Goal: Contribute content

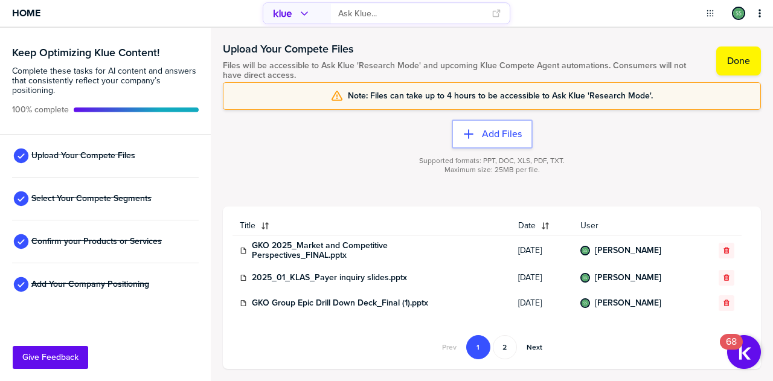
click at [654, 172] on div "Supported formats: PPT, DOC, XLS, PDF, TXT. Maximum size: 25MB per file." at bounding box center [492, 173] width 538 height 48
click at [628, 95] on span "Note: Files can take up to 4 hours to be accessible to Ask Klue 'Research Mode'." at bounding box center [500, 96] width 305 height 10
click at [746, 66] on label "Done" at bounding box center [738, 61] width 23 height 12
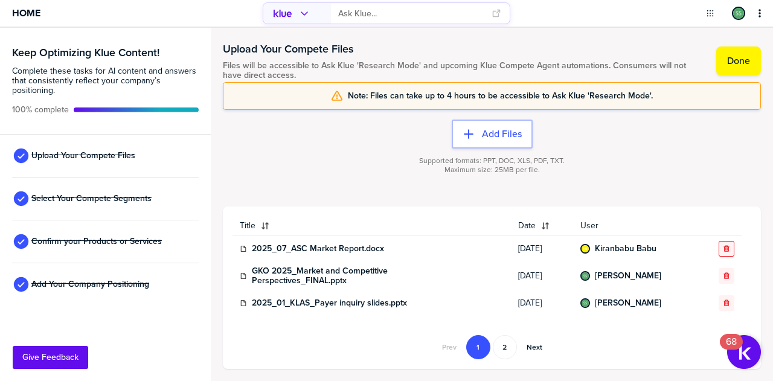
click at [723, 250] on icon "button" at bounding box center [726, 248] width 7 height 7
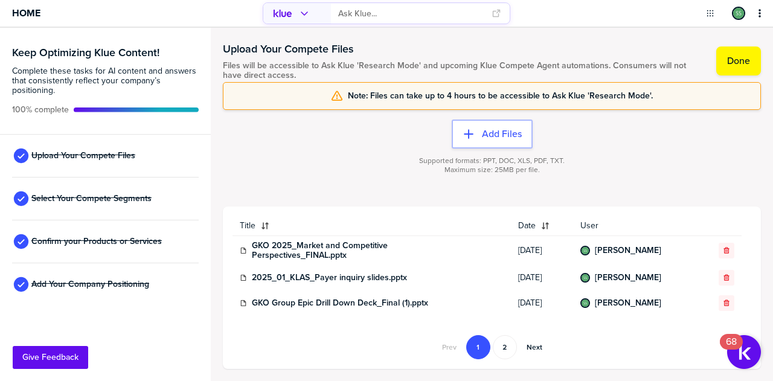
drag, startPoint x: 718, startPoint y: 250, endPoint x: 464, endPoint y: 192, distance: 260.2
click at [464, 192] on div "Supported formats: PPT, DOC, XLS, PDF, TXT. Maximum size: 25MB per file." at bounding box center [492, 173] width 538 height 48
click at [723, 252] on icon "button" at bounding box center [726, 250] width 7 height 7
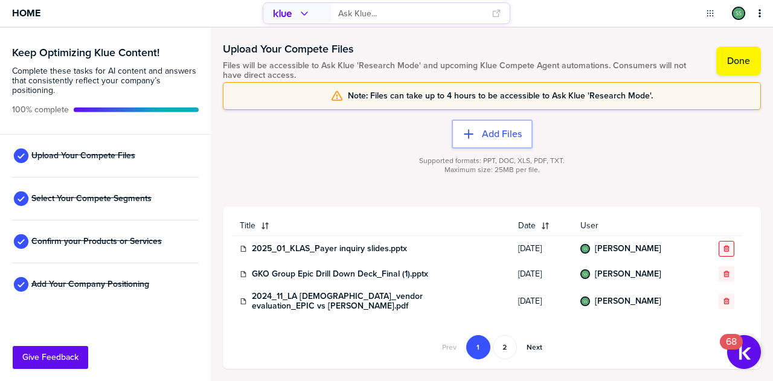
click at [724, 247] on icon "button" at bounding box center [726, 248] width 5 height 6
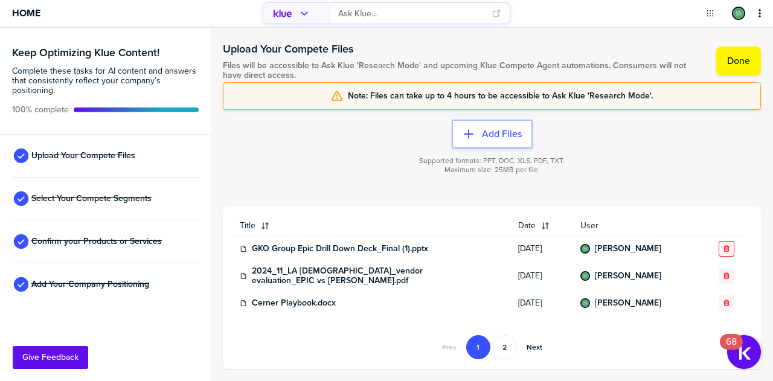
click at [724, 248] on div "button" at bounding box center [727, 248] width 14 height 7
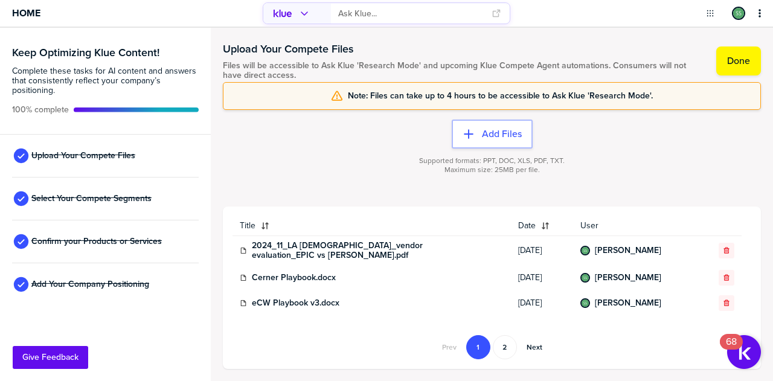
click at [723, 248] on icon "button" at bounding box center [726, 250] width 7 height 7
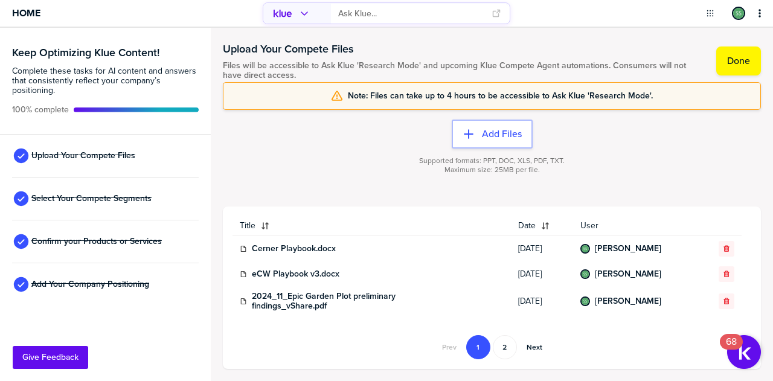
click at [723, 248] on icon "button" at bounding box center [726, 248] width 7 height 7
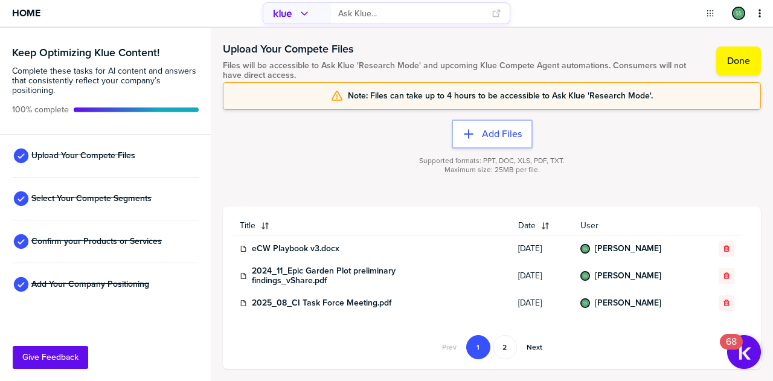
click at [723, 248] on icon "button" at bounding box center [726, 248] width 7 height 7
click at [244, 248] on icon at bounding box center [243, 248] width 7 height 7
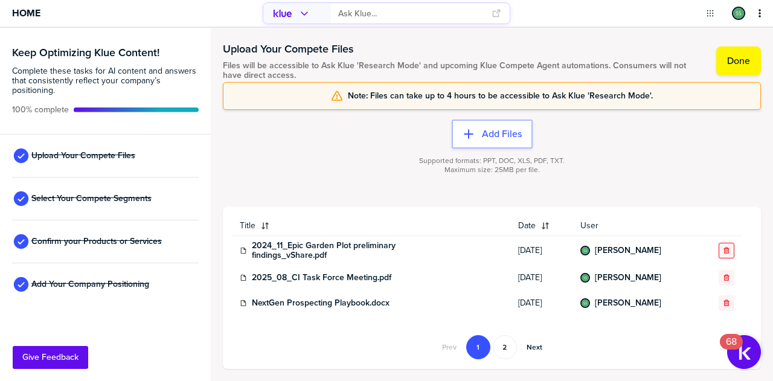
click at [719, 245] on button "button" at bounding box center [727, 251] width 16 height 16
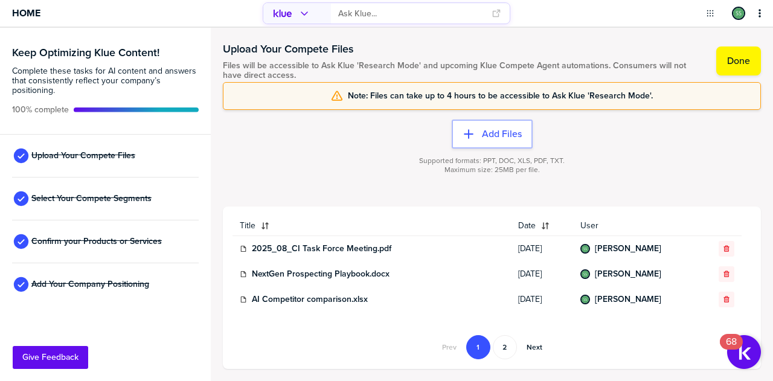
click at [723, 249] on icon "button" at bounding box center [726, 248] width 7 height 7
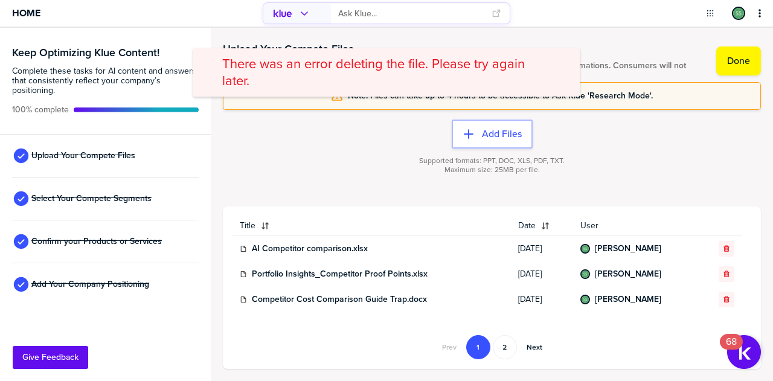
click at [723, 249] on icon "button" at bounding box center [726, 248] width 7 height 7
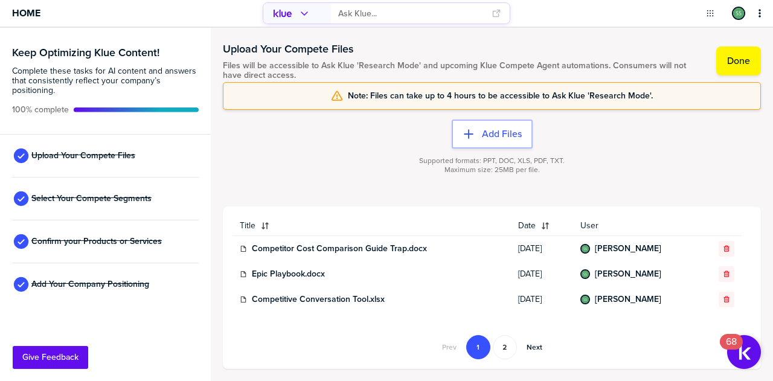
click at [723, 249] on icon "button" at bounding box center [726, 248] width 7 height 7
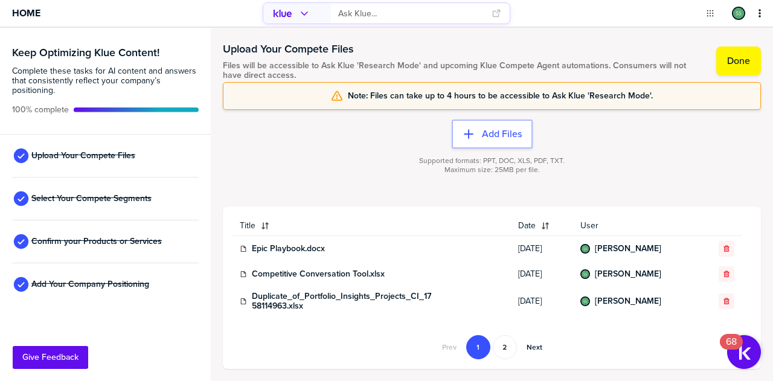
click at [723, 249] on icon "button" at bounding box center [726, 248] width 7 height 7
click at [723, 271] on icon "button" at bounding box center [726, 274] width 7 height 7
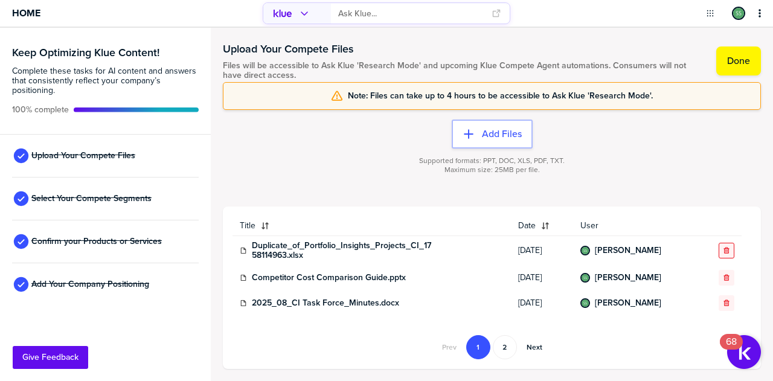
click at [723, 250] on icon "button" at bounding box center [726, 250] width 7 height 7
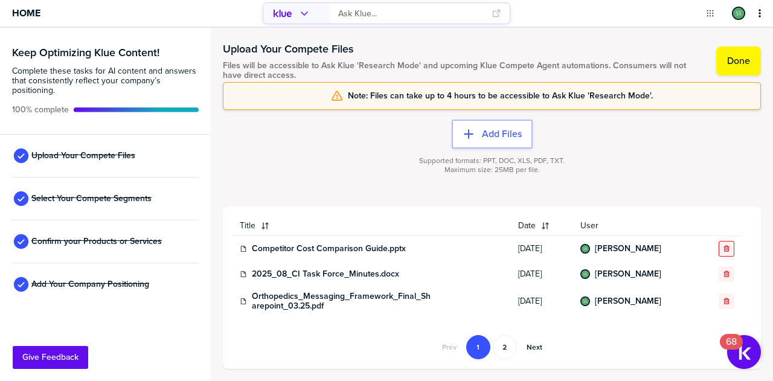
click at [720, 252] on button "button" at bounding box center [727, 249] width 16 height 16
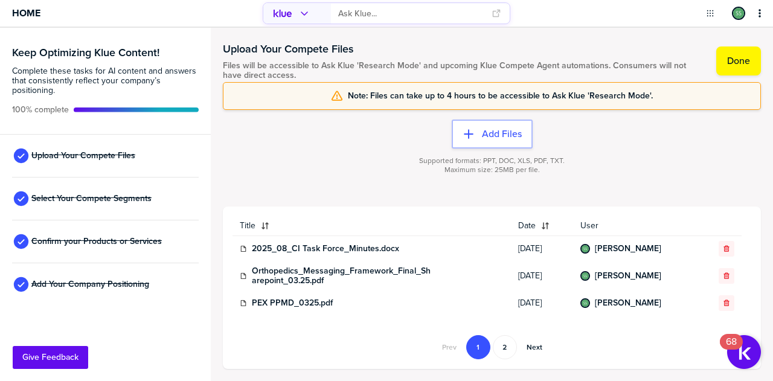
click at [723, 251] on icon "button" at bounding box center [726, 248] width 7 height 7
click at [723, 272] on icon "button" at bounding box center [726, 275] width 7 height 7
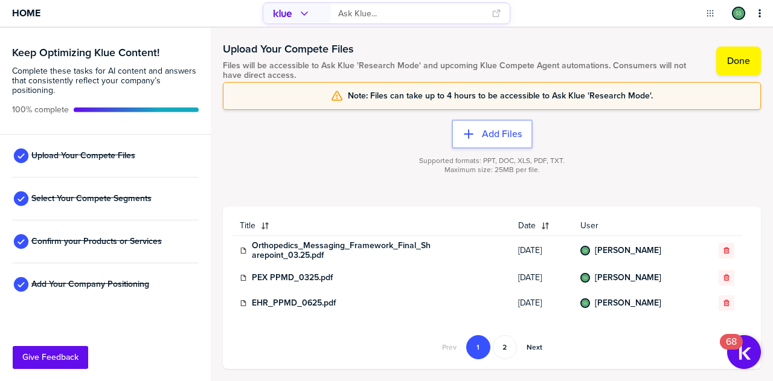
click at [723, 249] on icon "button" at bounding box center [726, 250] width 7 height 7
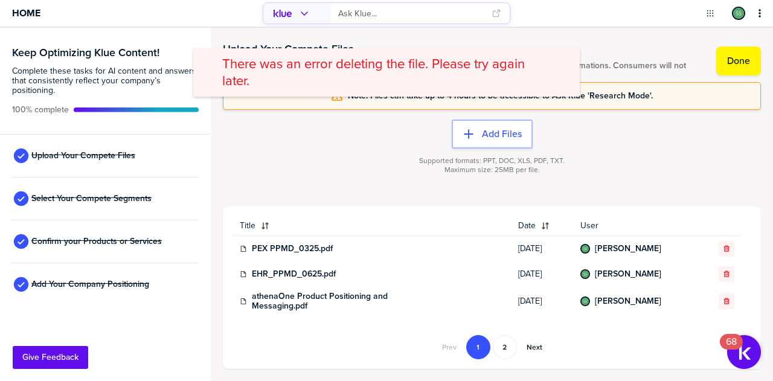
click at [723, 249] on icon "button" at bounding box center [726, 248] width 7 height 7
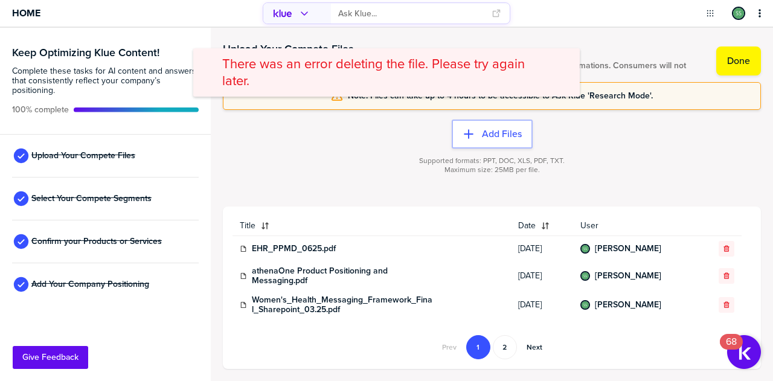
click at [723, 248] on icon "button" at bounding box center [726, 248] width 7 height 7
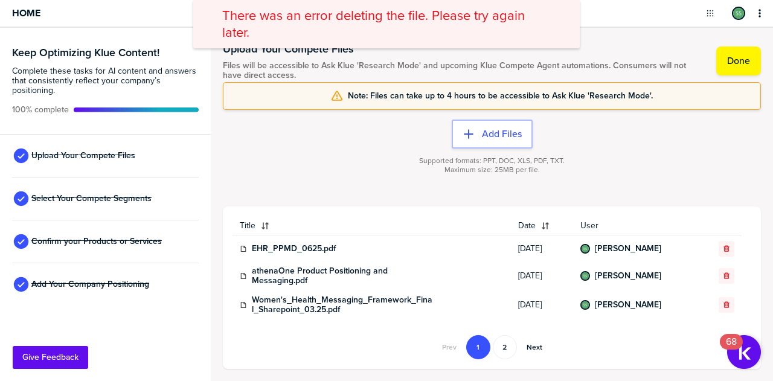
click at [724, 272] on icon "button" at bounding box center [726, 275] width 5 height 6
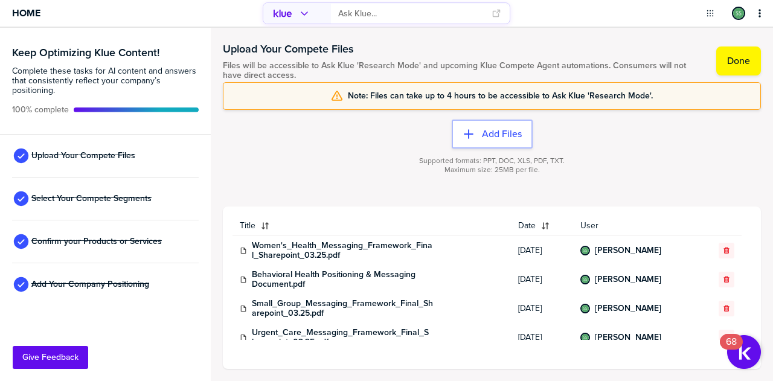
click at [724, 248] on icon "button" at bounding box center [726, 250] width 5 height 6
click at [723, 251] on icon "button" at bounding box center [726, 250] width 7 height 7
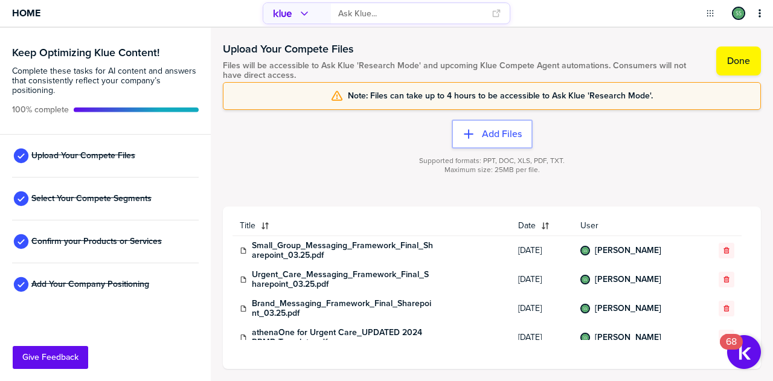
click at [723, 251] on icon "button" at bounding box center [726, 250] width 7 height 7
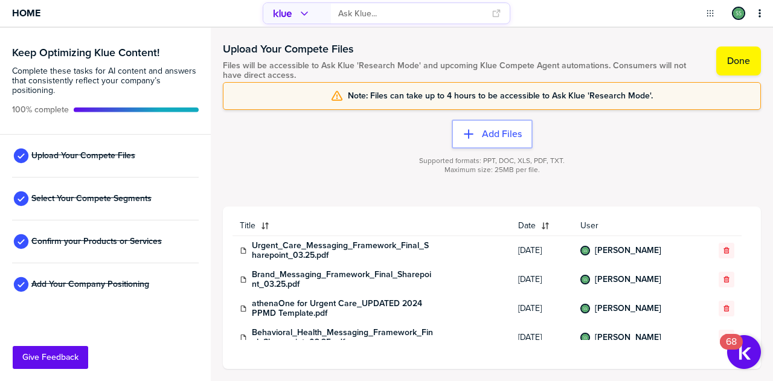
click at [723, 251] on icon "button" at bounding box center [726, 250] width 7 height 7
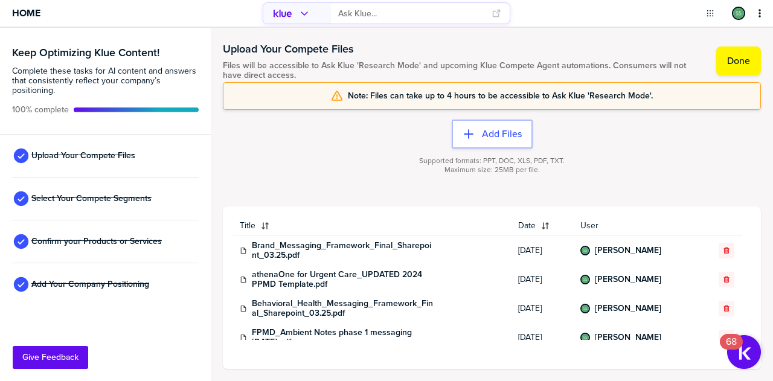
click at [723, 251] on icon "button" at bounding box center [726, 250] width 7 height 7
click at [723, 276] on icon "button" at bounding box center [726, 279] width 7 height 7
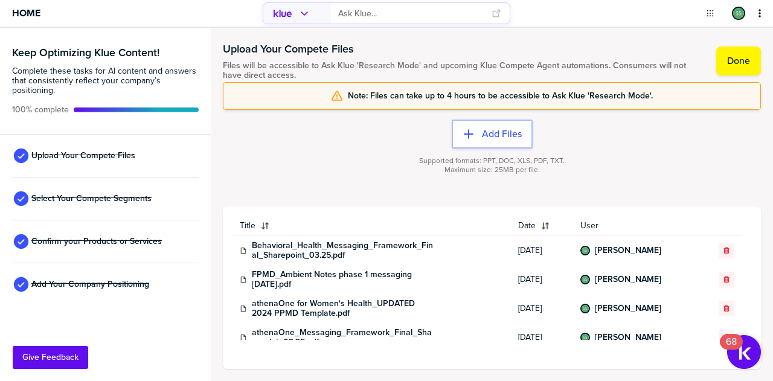
click at [723, 251] on icon "button" at bounding box center [726, 250] width 7 height 7
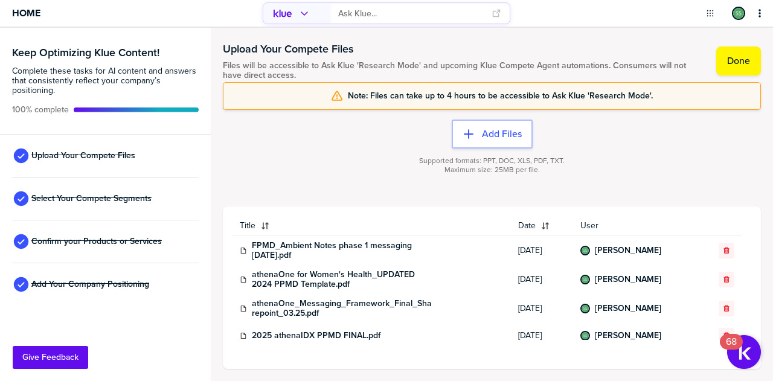
click at [723, 251] on icon "button" at bounding box center [726, 250] width 7 height 7
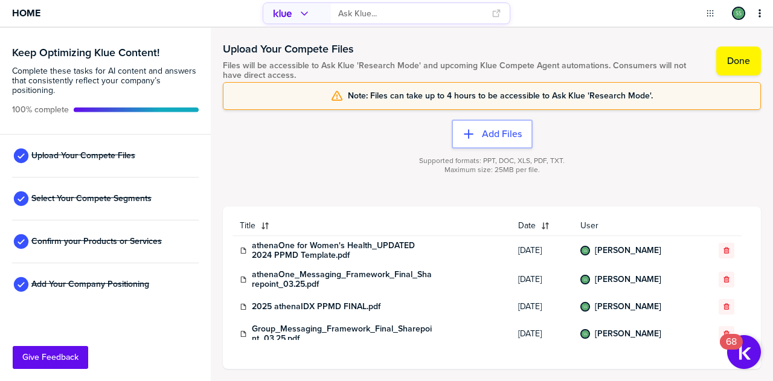
click at [723, 251] on icon "button" at bounding box center [726, 250] width 7 height 7
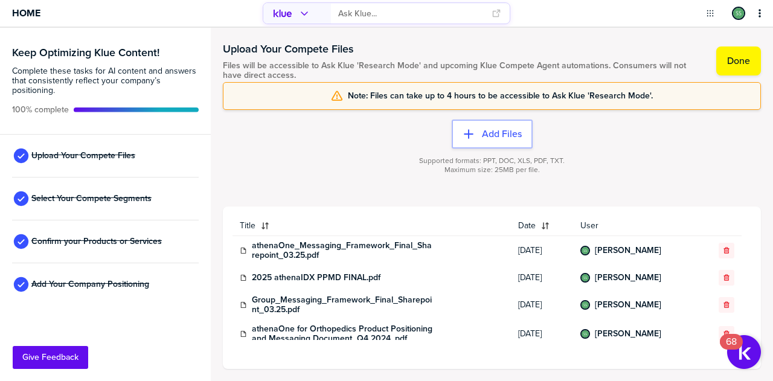
click at [723, 251] on icon "button" at bounding box center [726, 250] width 7 height 7
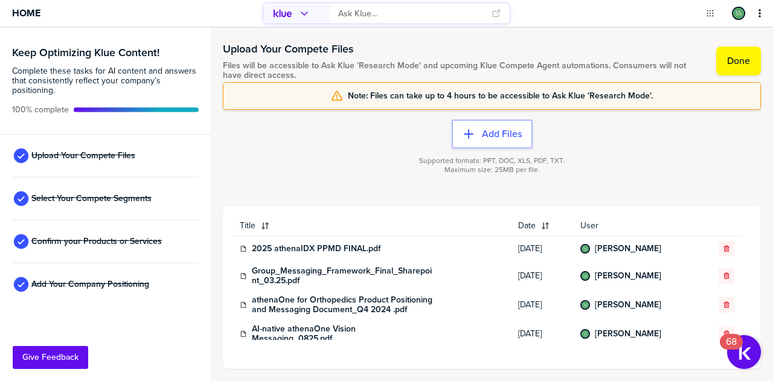
click at [724, 251] on icon "button" at bounding box center [726, 248] width 5 height 6
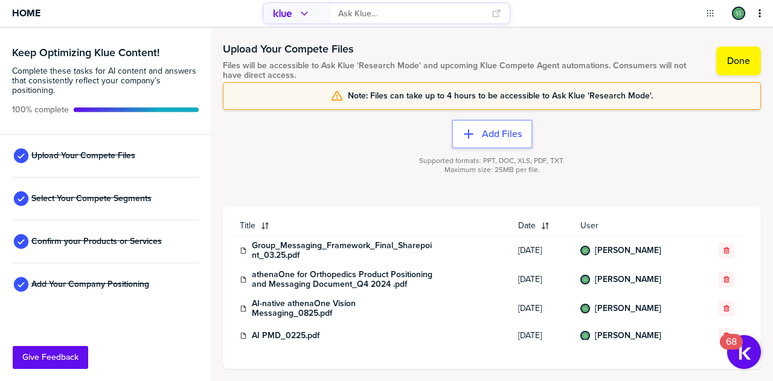
click at [724, 250] on icon "button" at bounding box center [726, 250] width 5 height 6
click at [724, 276] on icon "button" at bounding box center [726, 279] width 5 height 6
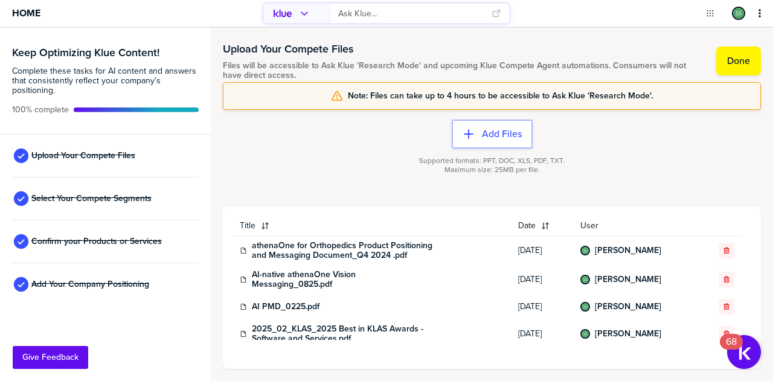
click at [724, 276] on icon "button" at bounding box center [726, 279] width 5 height 6
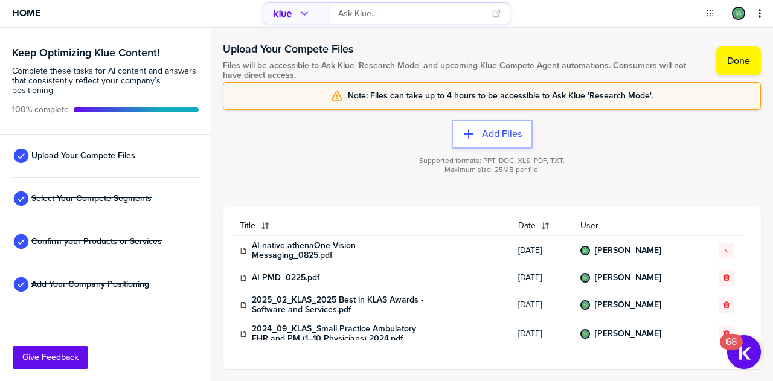
click at [724, 250] on icon "button" at bounding box center [726, 250] width 5 height 6
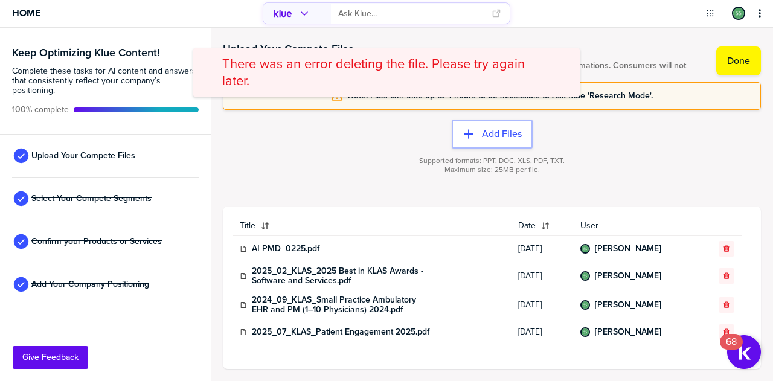
click at [724, 250] on icon "button" at bounding box center [726, 248] width 5 height 6
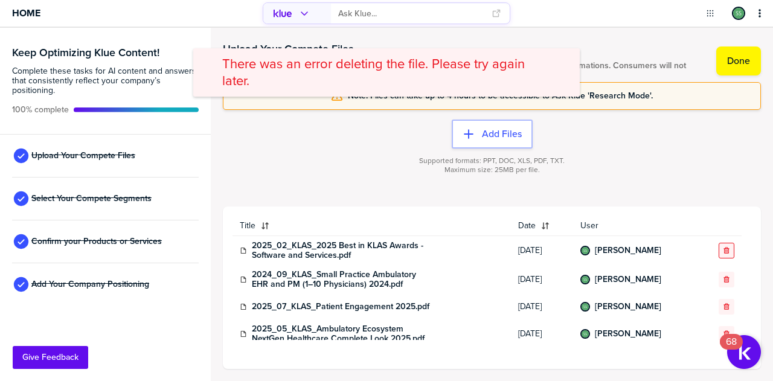
click at [723, 247] on icon "button" at bounding box center [726, 250] width 7 height 7
click at [723, 249] on icon "button" at bounding box center [726, 250] width 7 height 7
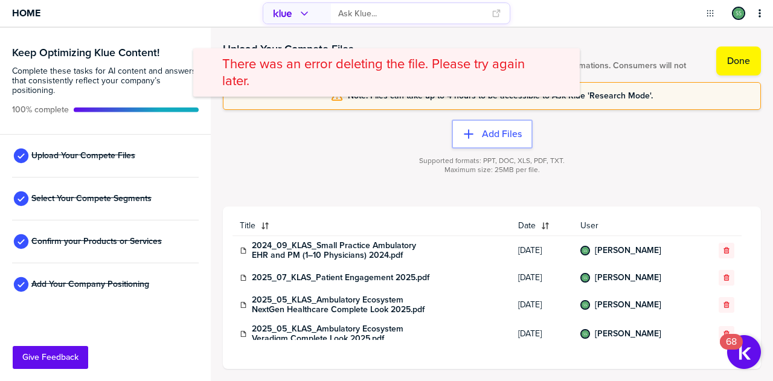
click at [723, 249] on icon "button" at bounding box center [726, 250] width 7 height 7
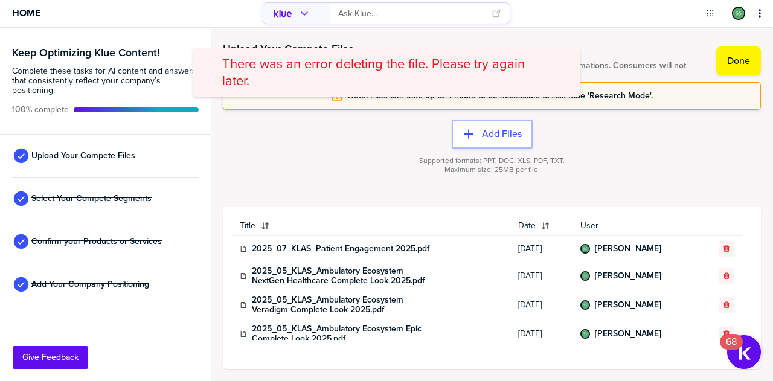
click at [723, 249] on icon "button" at bounding box center [726, 248] width 7 height 7
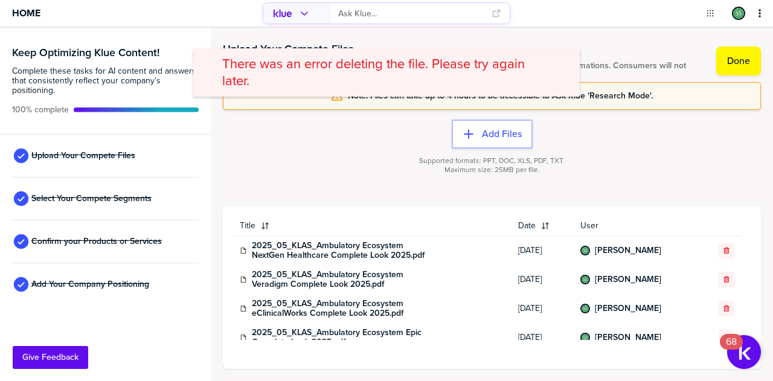
click at [723, 249] on icon "button" at bounding box center [726, 250] width 7 height 7
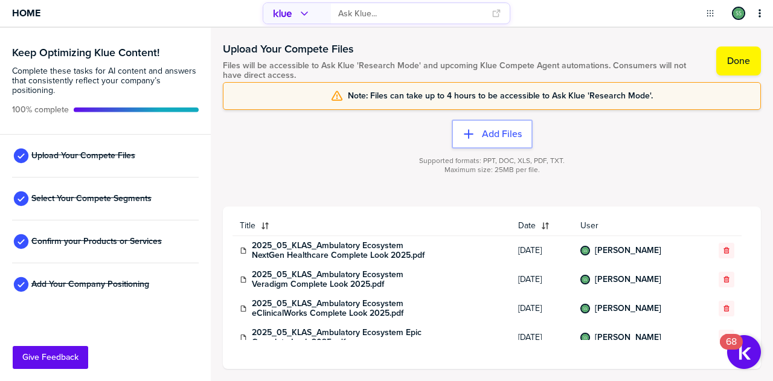
click at [723, 276] on icon "button" at bounding box center [726, 279] width 7 height 7
click at [724, 251] on icon "button" at bounding box center [726, 250] width 5 height 6
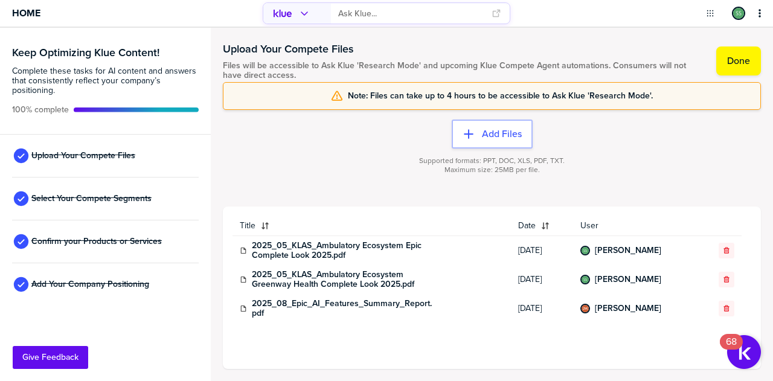
click at [718, 251] on div at bounding box center [722, 251] width 26 height 16
click at [726, 251] on icon "button" at bounding box center [726, 250] width 5 height 6
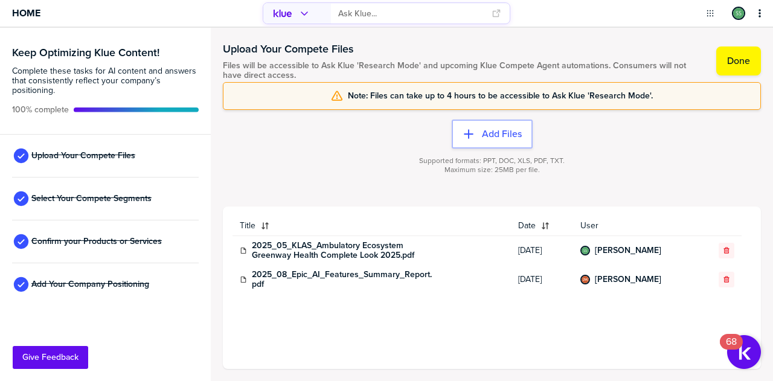
click at [726, 251] on icon "button" at bounding box center [726, 250] width 5 height 6
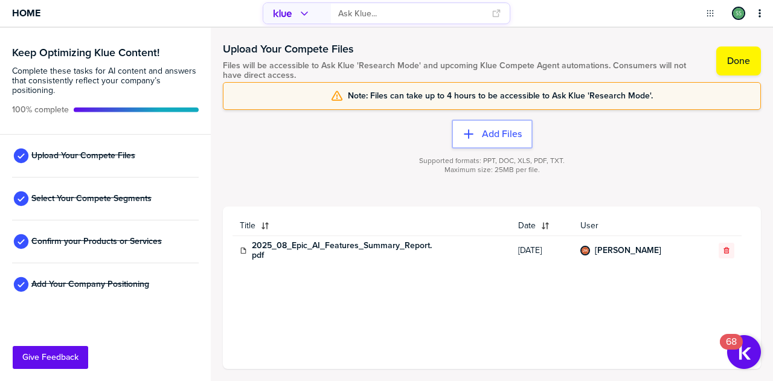
click at [726, 251] on icon "button" at bounding box center [726, 250] width 5 height 6
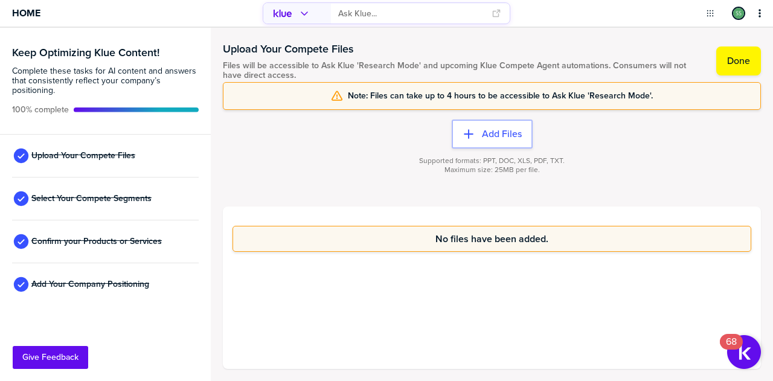
click at [358, 132] on div "Add Files Supported formats: PPT, DOC, XLS, PDF, TXT. Maximum size: 25MB per fi…" at bounding box center [492, 158] width 538 height 97
